Goal: Information Seeking & Learning: Learn about a topic

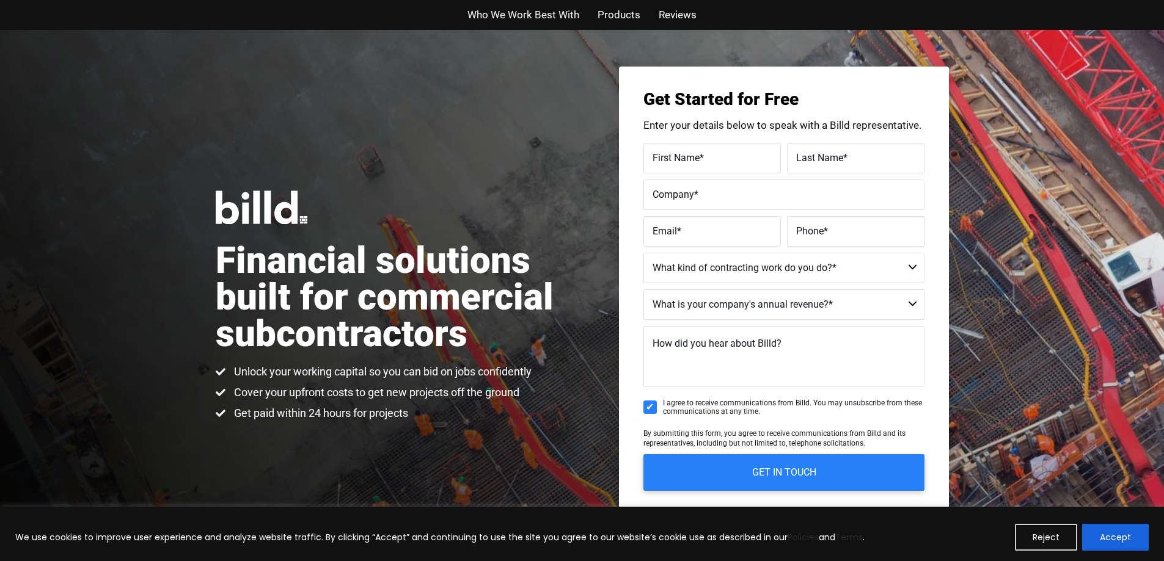
click at [552, 14] on span "Who We Work Best With" at bounding box center [523, 15] width 112 height 18
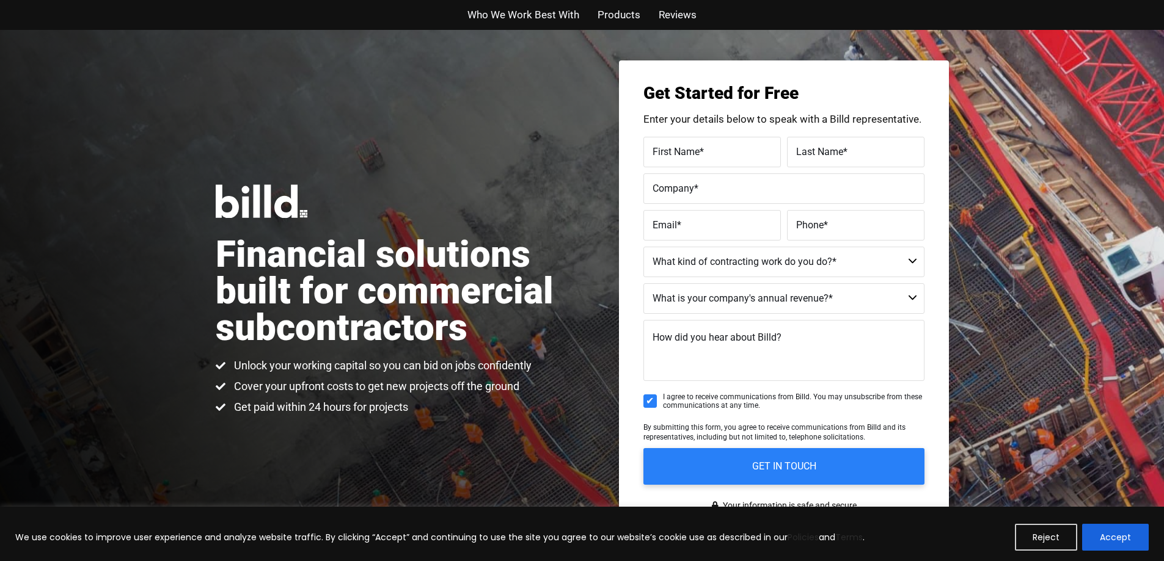
click at [552, 14] on span "Who We Work Best With" at bounding box center [523, 15] width 112 height 18
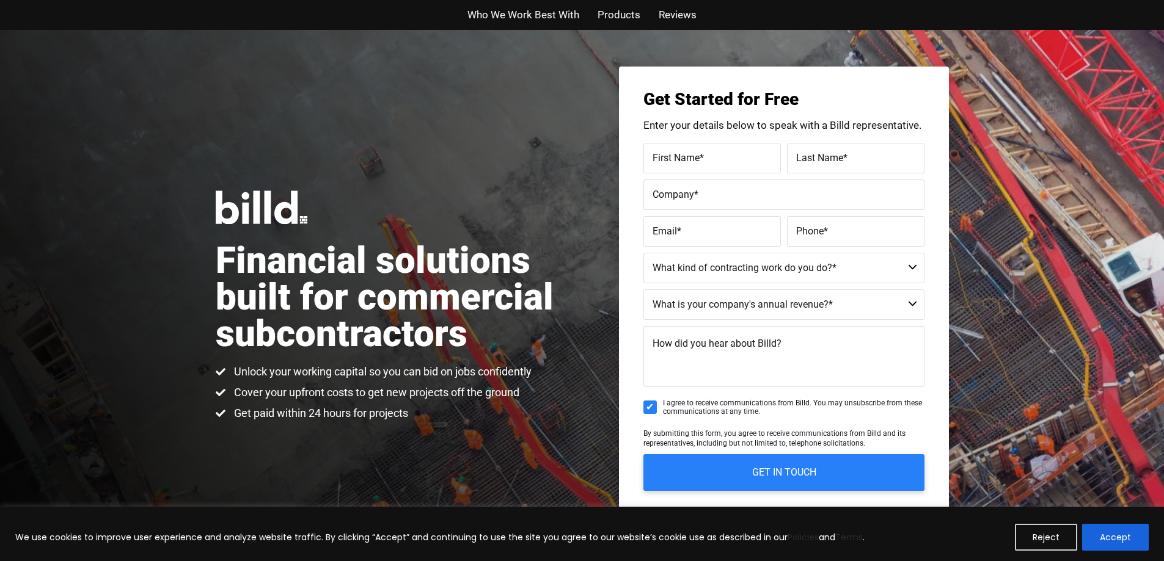
click at [682, 14] on span "Reviews" at bounding box center [678, 15] width 38 height 18
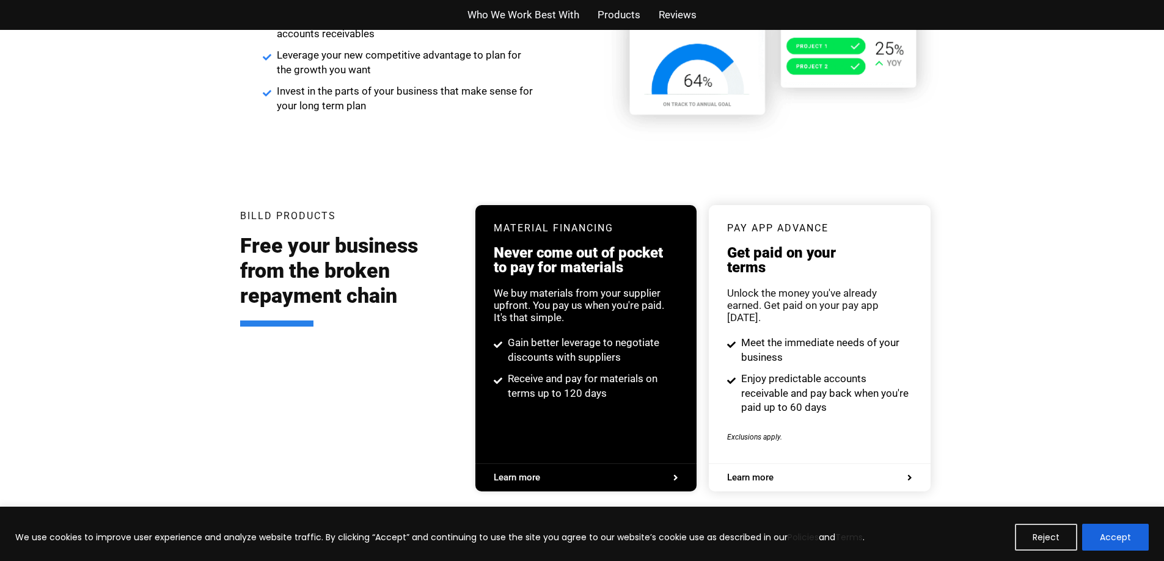
click at [607, 8] on span "Products" at bounding box center [618, 15] width 43 height 18
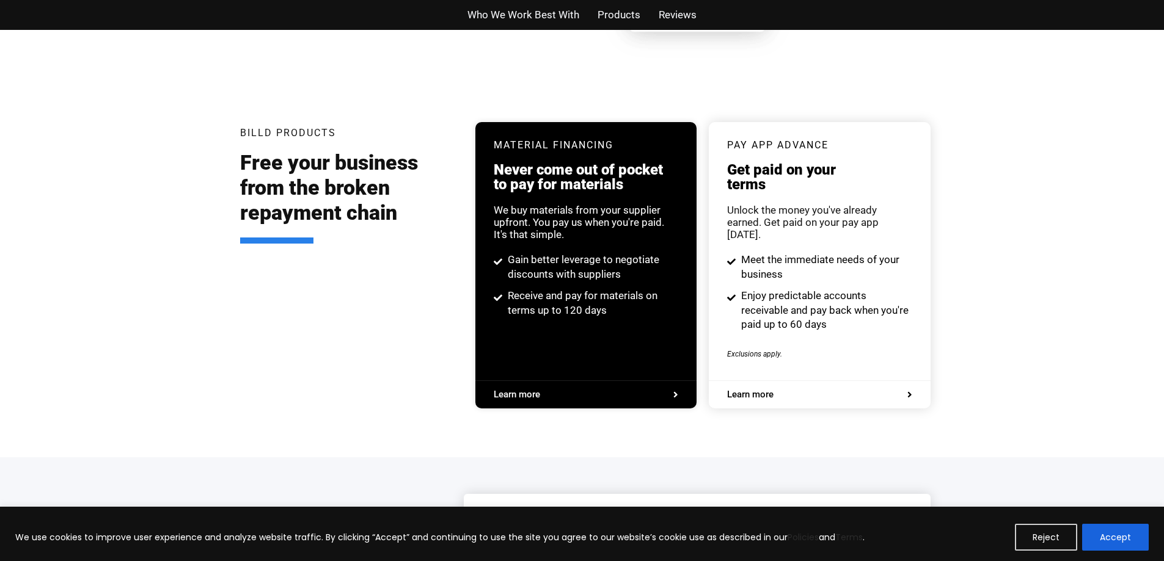
scroll to position [2354, 0]
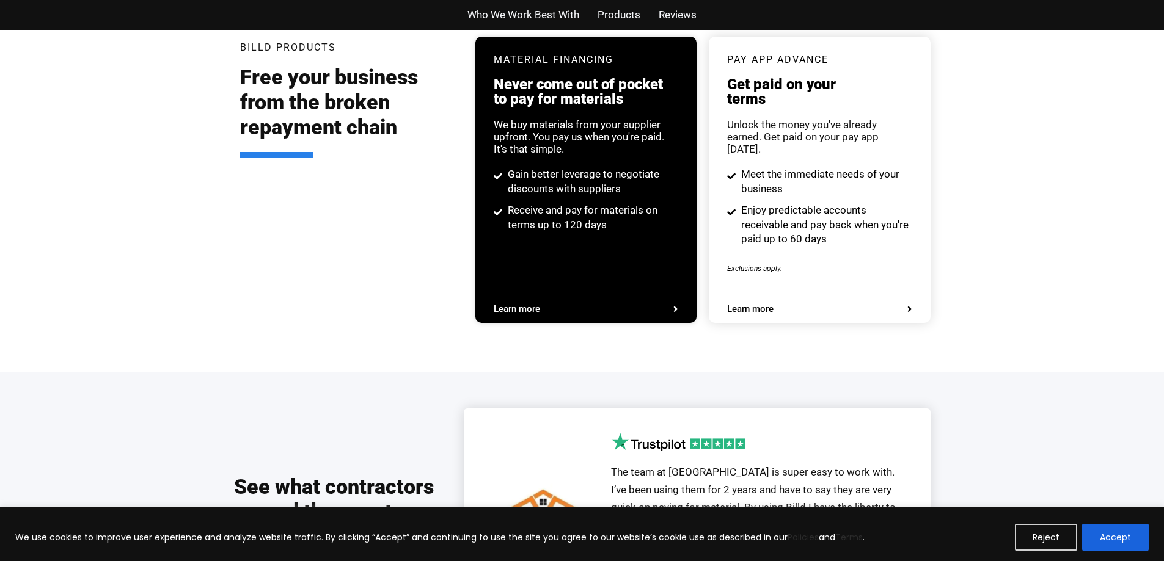
click at [605, 12] on span "Products" at bounding box center [618, 15] width 43 height 18
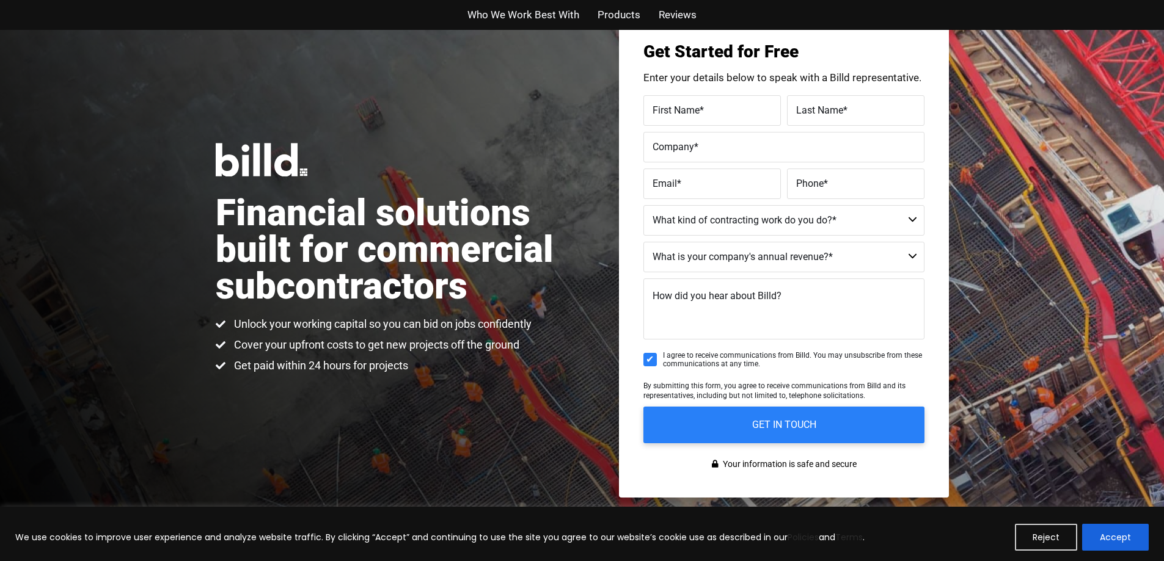
scroll to position [0, 0]
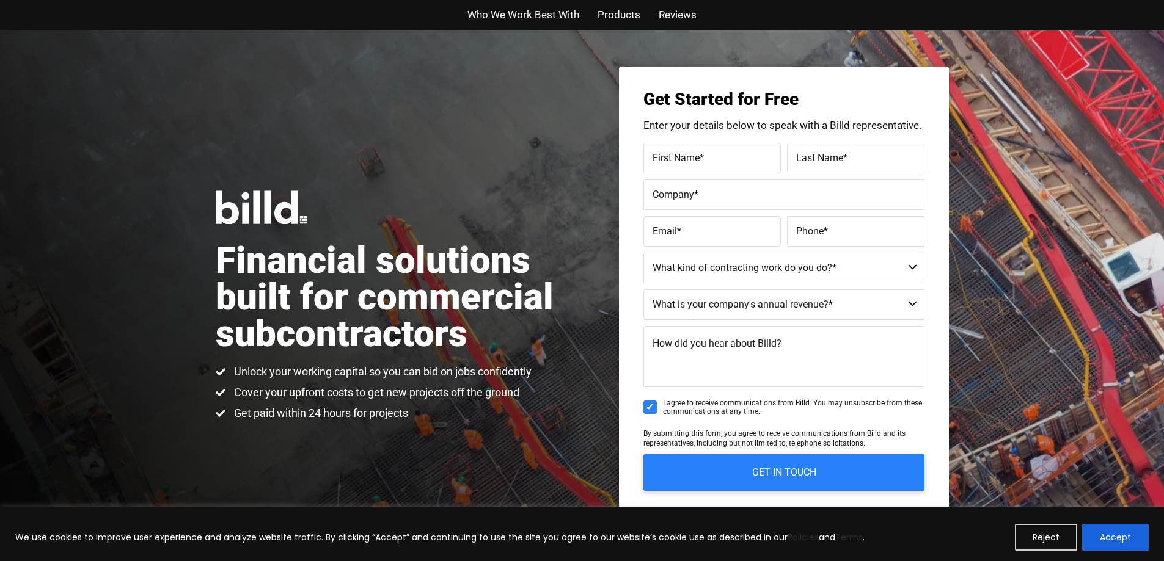
click at [690, 25] on div "Who We Work Best With Products Reviews" at bounding box center [582, 15] width 696 height 30
click at [690, 21] on span "Reviews" at bounding box center [678, 15] width 38 height 18
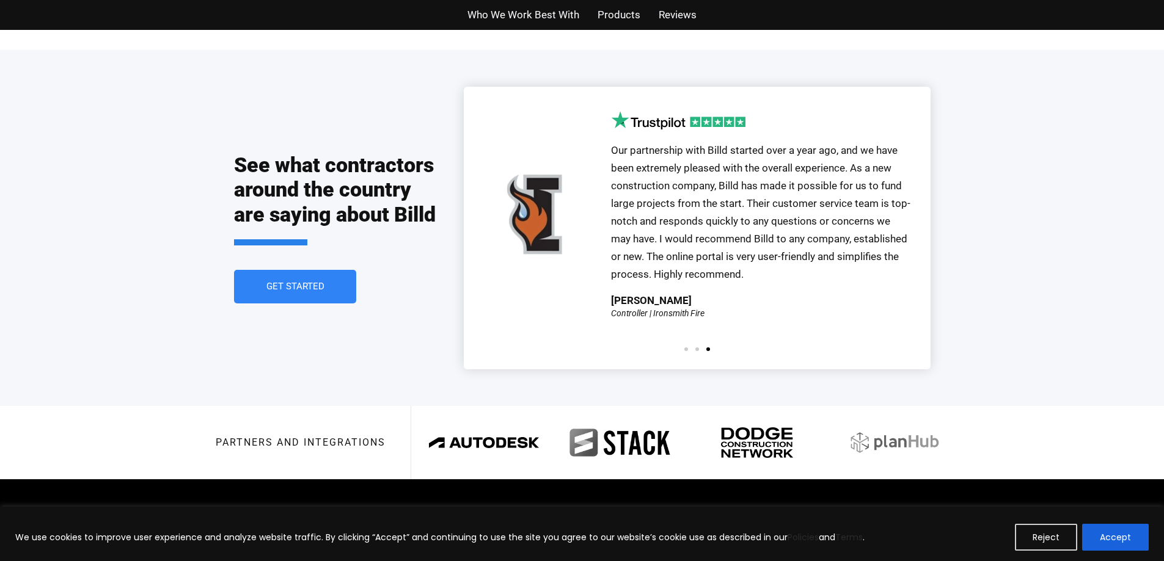
scroll to position [2714, 0]
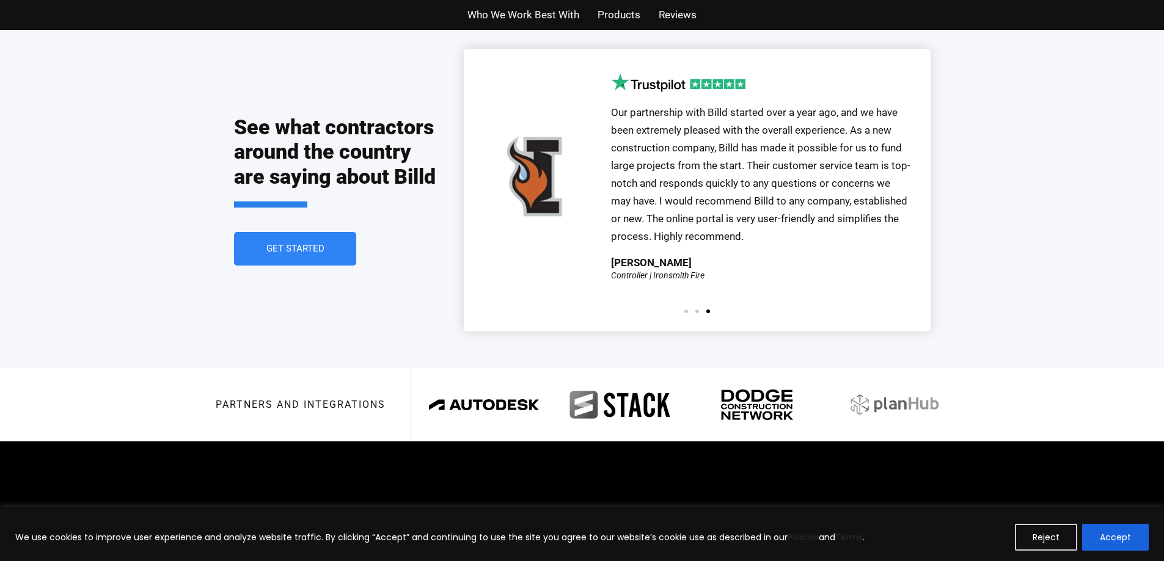
click at [358, 225] on div "See what contractors around the country are saying about Billd Get Started" at bounding box center [349, 190] width 230 height 282
click at [343, 232] on link "Get Started" at bounding box center [295, 249] width 128 height 35
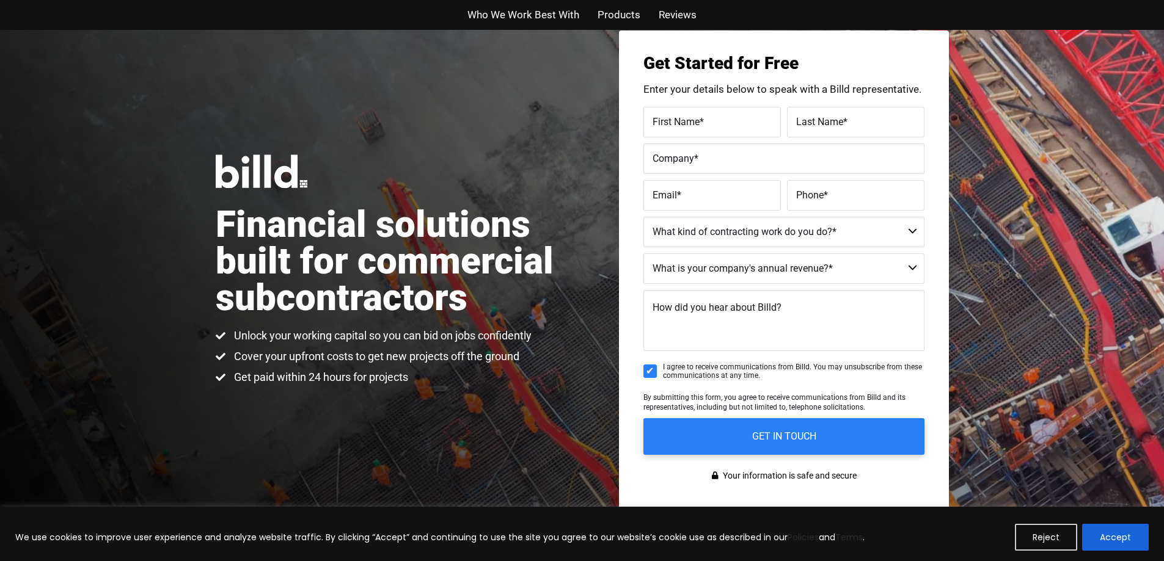
scroll to position [30, 0]
